Goal: Task Accomplishment & Management: Complete application form

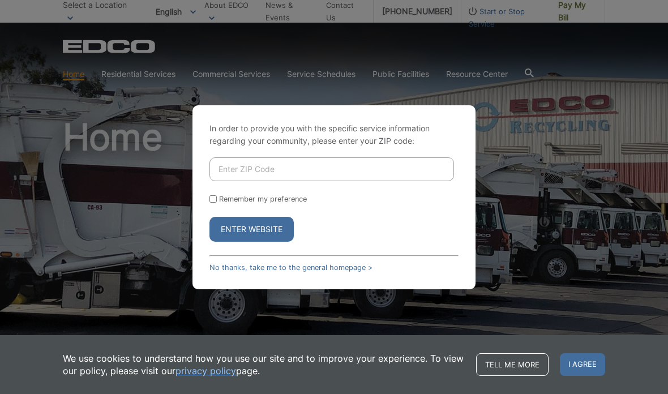
click at [313, 181] on input "Enter ZIP Code" at bounding box center [332, 169] width 245 height 24
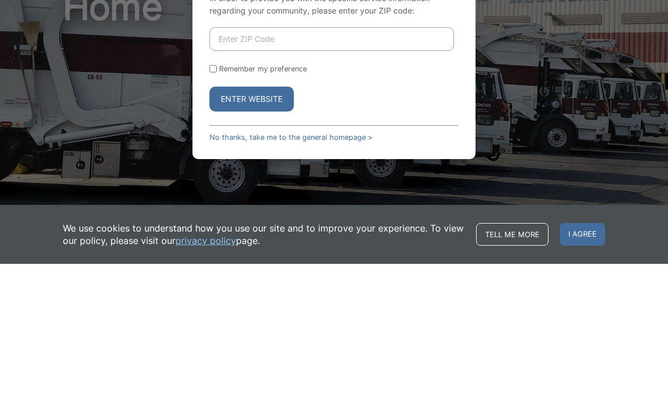
scroll to position [130, 0]
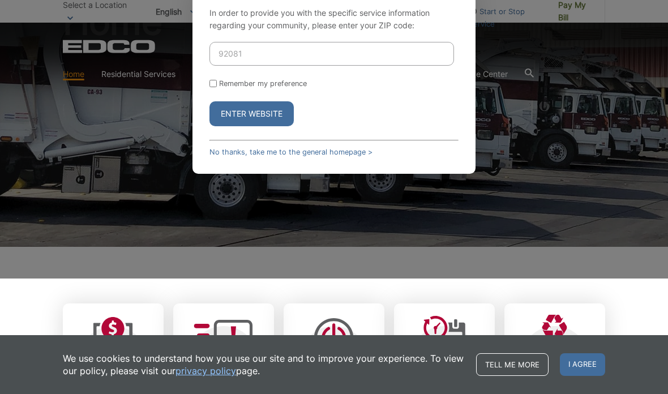
type input "92081"
click at [216, 87] on input "Remember my preference" at bounding box center [213, 83] width 7 height 7
checkbox input "true"
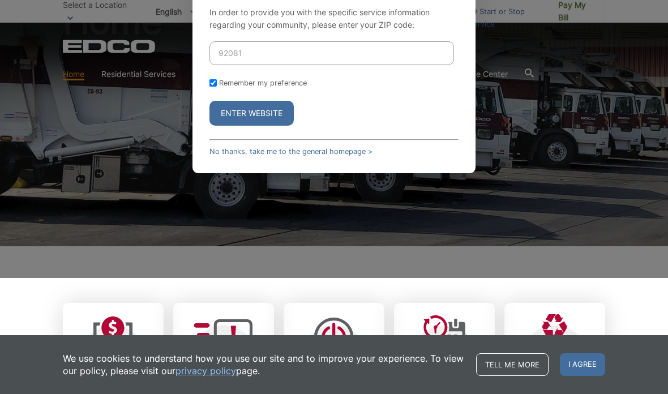
click at [250, 126] on button "Enter Website" at bounding box center [252, 113] width 84 height 25
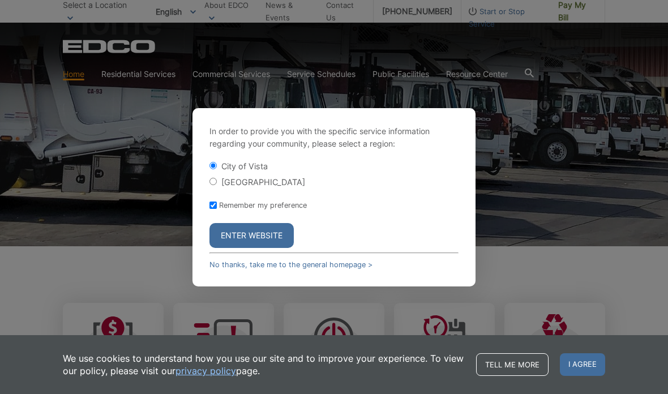
click at [257, 247] on button "Enter Website" at bounding box center [252, 235] width 84 height 25
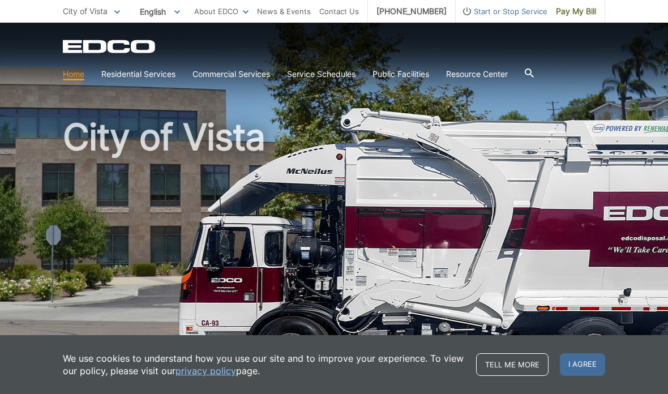
click at [592, 362] on span "I agree" at bounding box center [582, 364] width 45 height 23
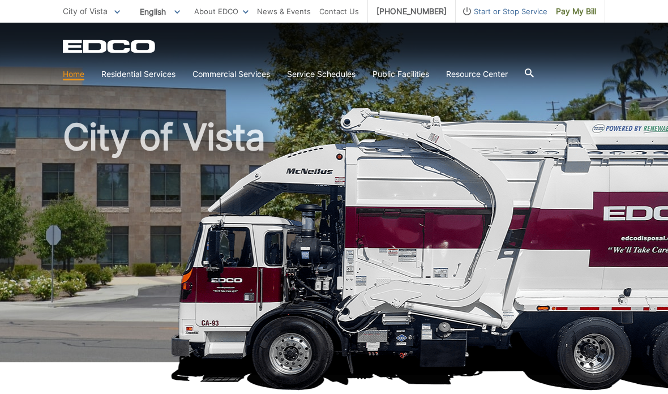
click at [0, 0] on link "Recycling" at bounding box center [0, 0] width 0 height 0
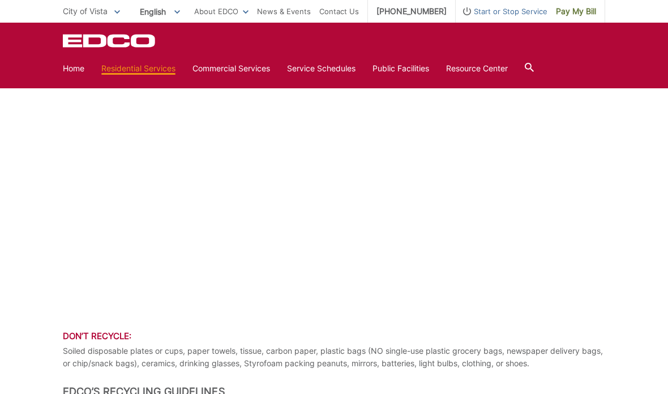
scroll to position [644, 0]
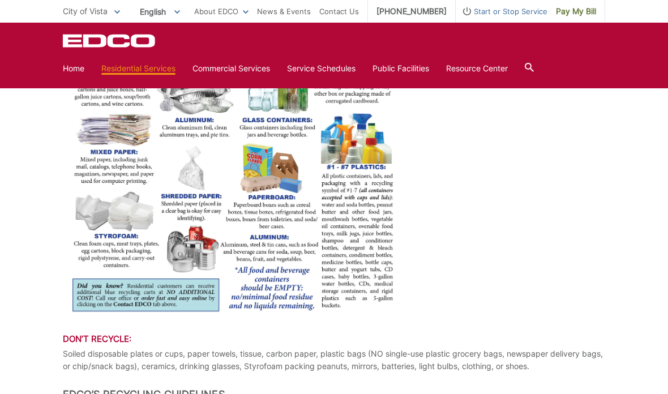
click at [69, 68] on link "Home" at bounding box center [74, 68] width 22 height 12
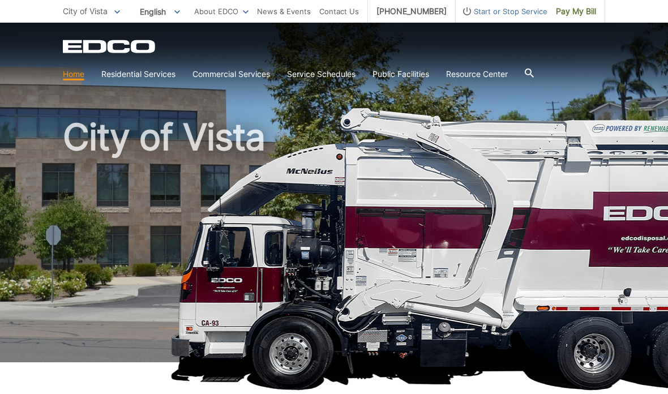
click at [0, 0] on link "Trash" at bounding box center [0, 0] width 0 height 0
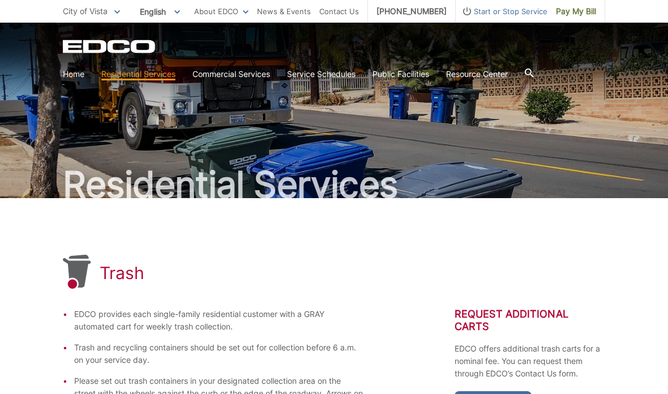
click at [66, 68] on link "Home" at bounding box center [74, 74] width 22 height 12
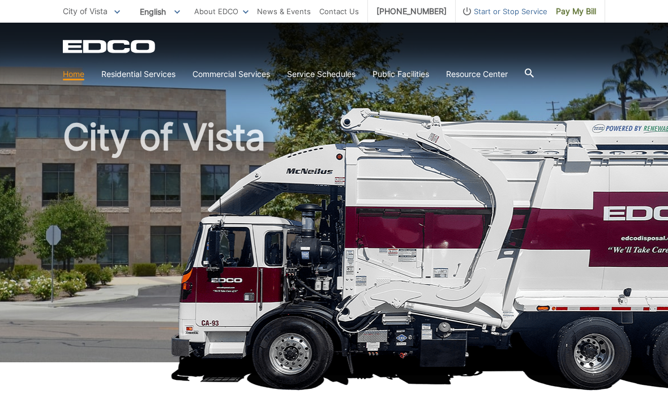
click at [0, 0] on link "Organic Recycling" at bounding box center [0, 0] width 0 height 0
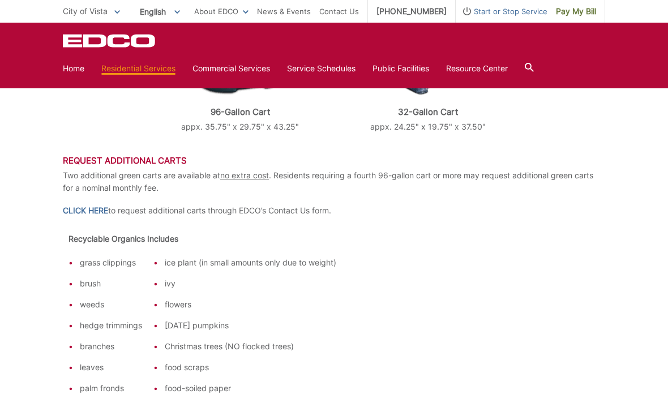
scroll to position [593, 0]
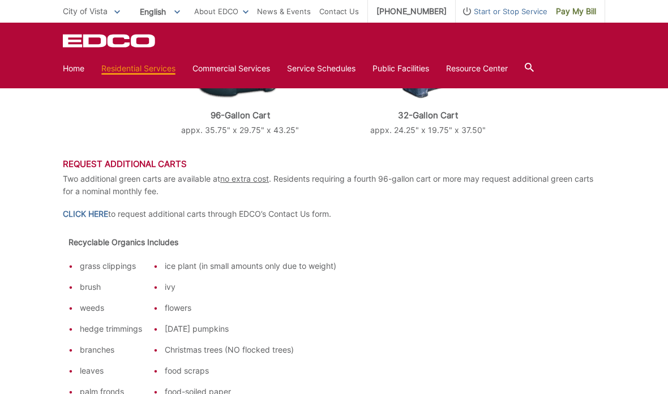
click at [81, 208] on link "CLICK HERE" at bounding box center [85, 214] width 45 height 12
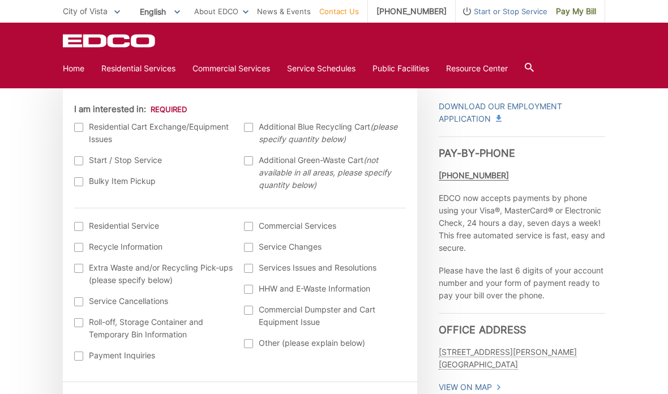
scroll to position [355, 0]
click at [75, 113] on label "I am interested in:" at bounding box center [130, 109] width 113 height 10
click at [0, 0] on input "I am interested in:" at bounding box center [0, 0] width 0 height 0
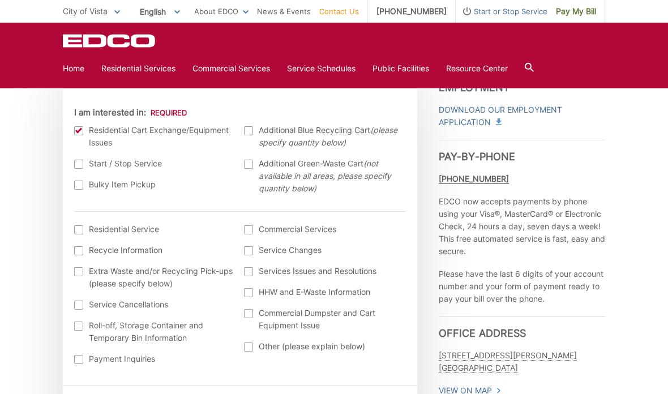
click at [80, 228] on div at bounding box center [78, 229] width 9 height 9
click at [0, 0] on input "I am interested in: (continued) *" at bounding box center [0, 0] width 0 height 0
click at [76, 226] on div at bounding box center [78, 229] width 9 height 9
click at [0, 0] on input "I am interested in: (continued) *" at bounding box center [0, 0] width 0 height 0
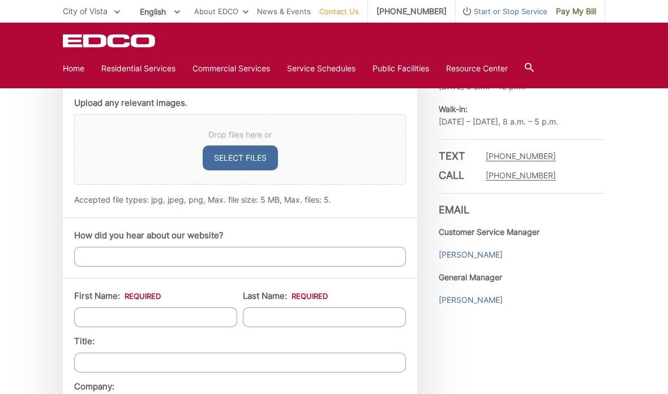
scroll to position [782, 0]
